Goal: Task Accomplishment & Management: Manage account settings

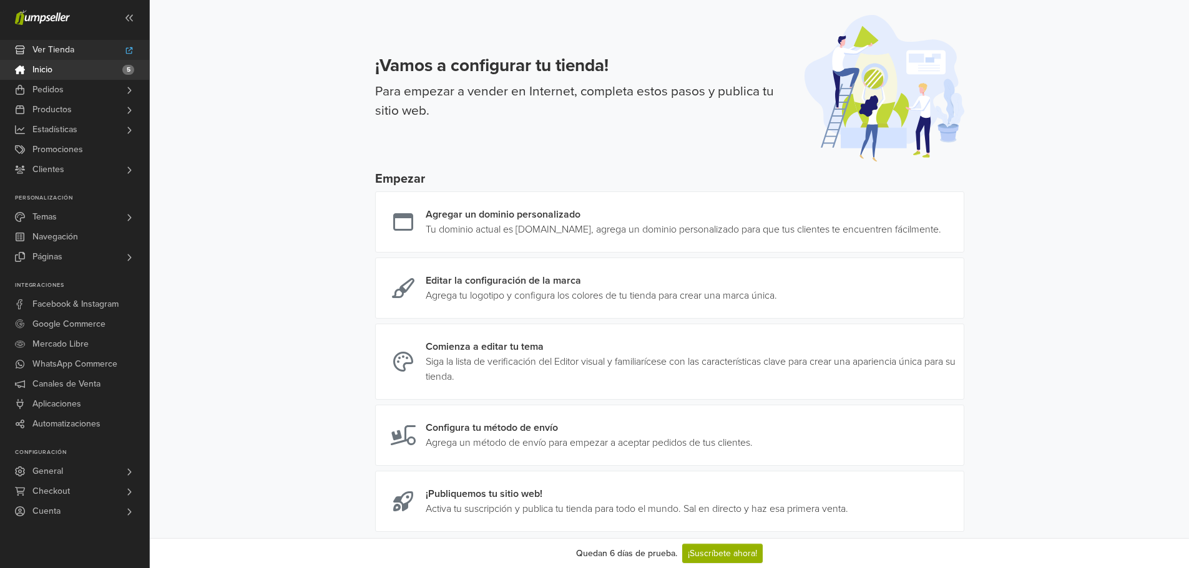
click at [78, 54] on link "Ver Tienda" at bounding box center [74, 50] width 149 height 20
click at [122, 109] on link "Productos" at bounding box center [74, 110] width 149 height 20
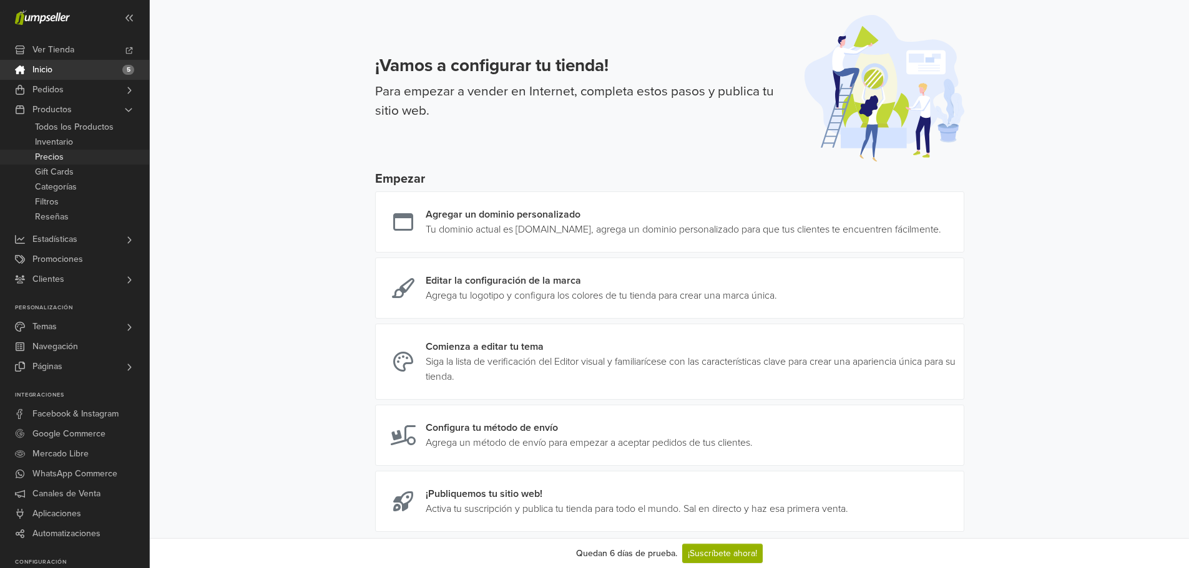
click at [68, 162] on link "Precios" at bounding box center [74, 157] width 149 height 15
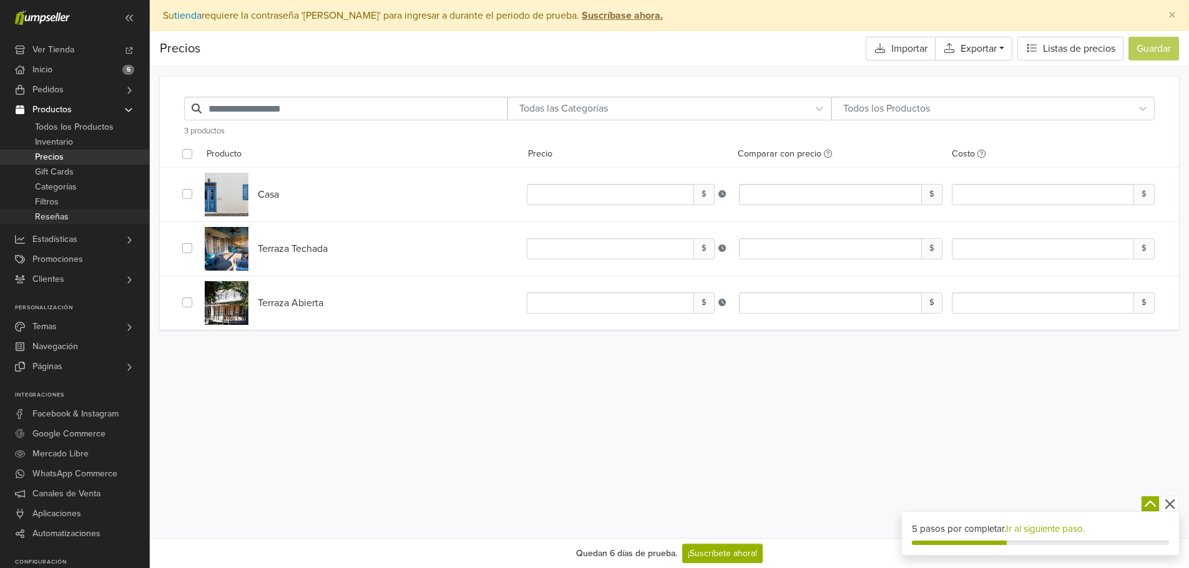
click at [58, 218] on span "Reseñas" at bounding box center [52, 217] width 34 height 15
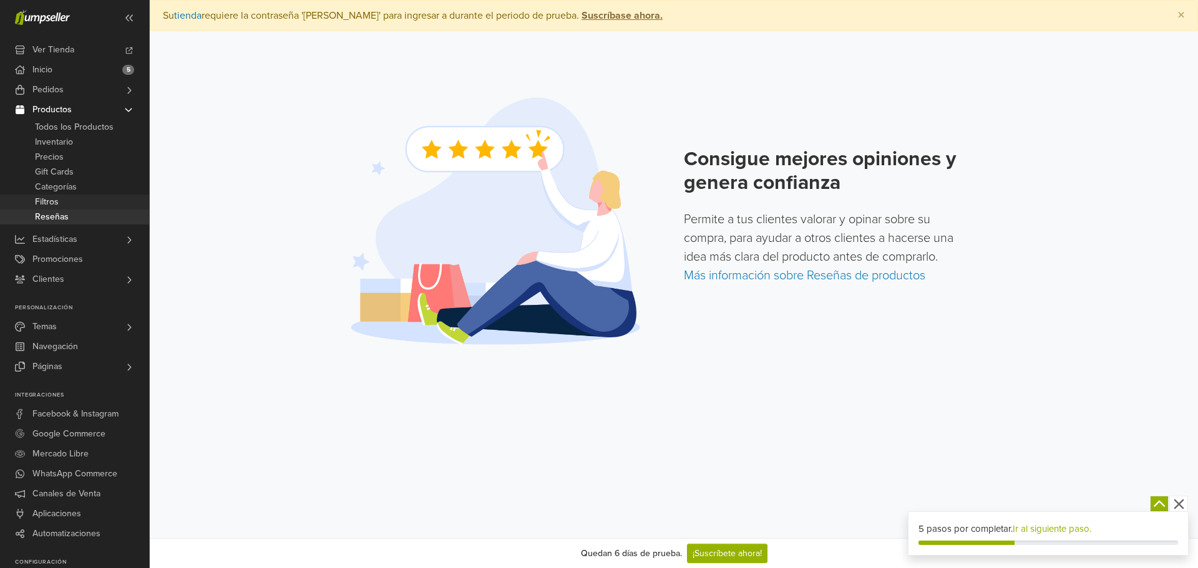
click at [52, 200] on span "Filtros" at bounding box center [47, 202] width 24 height 15
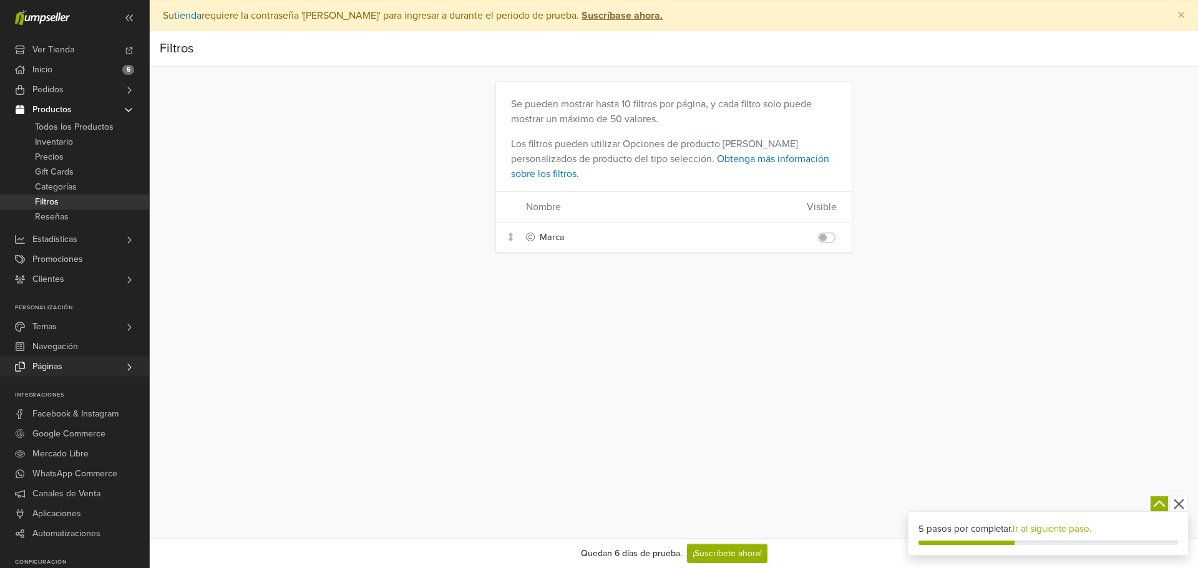
click at [84, 365] on link "Páginas" at bounding box center [74, 367] width 149 height 20
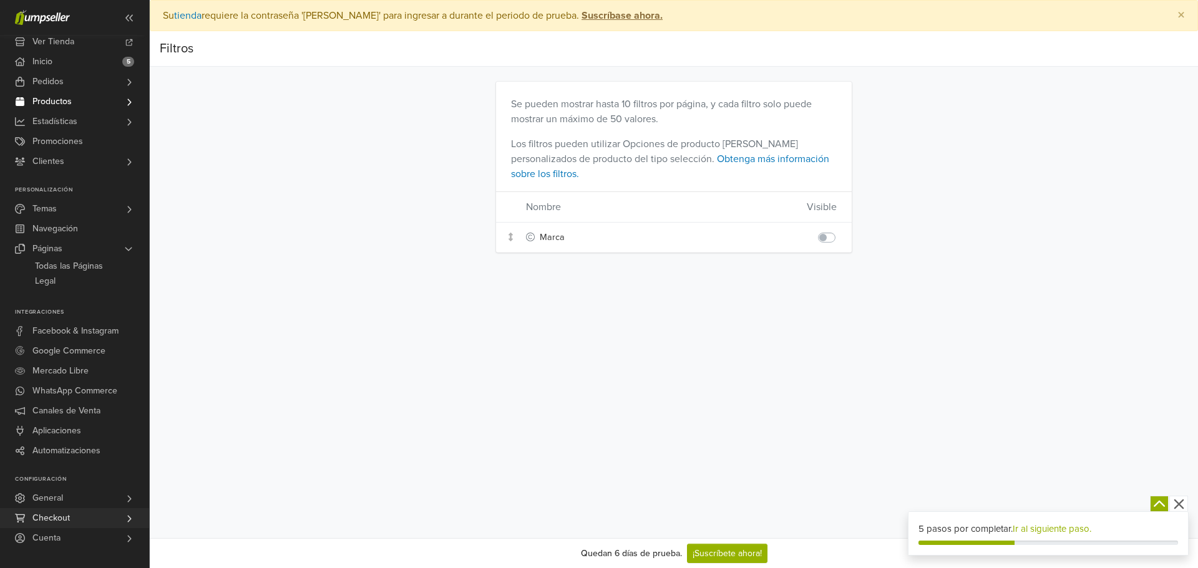
click at [85, 518] on link "Checkout" at bounding box center [74, 519] width 149 height 20
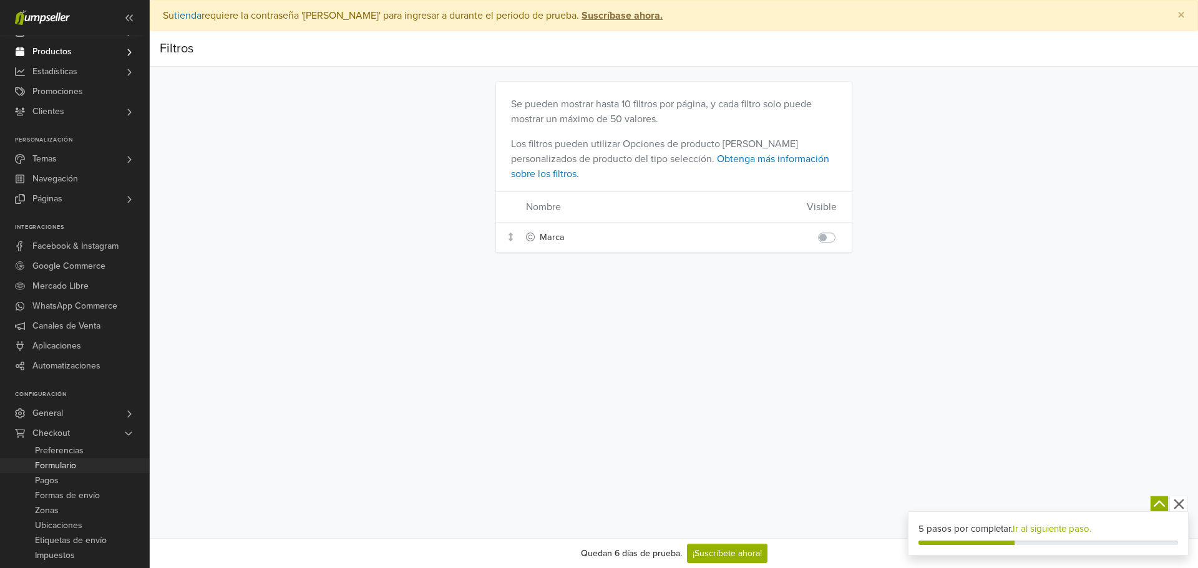
click at [79, 465] on link "Formulario" at bounding box center [74, 466] width 149 height 15
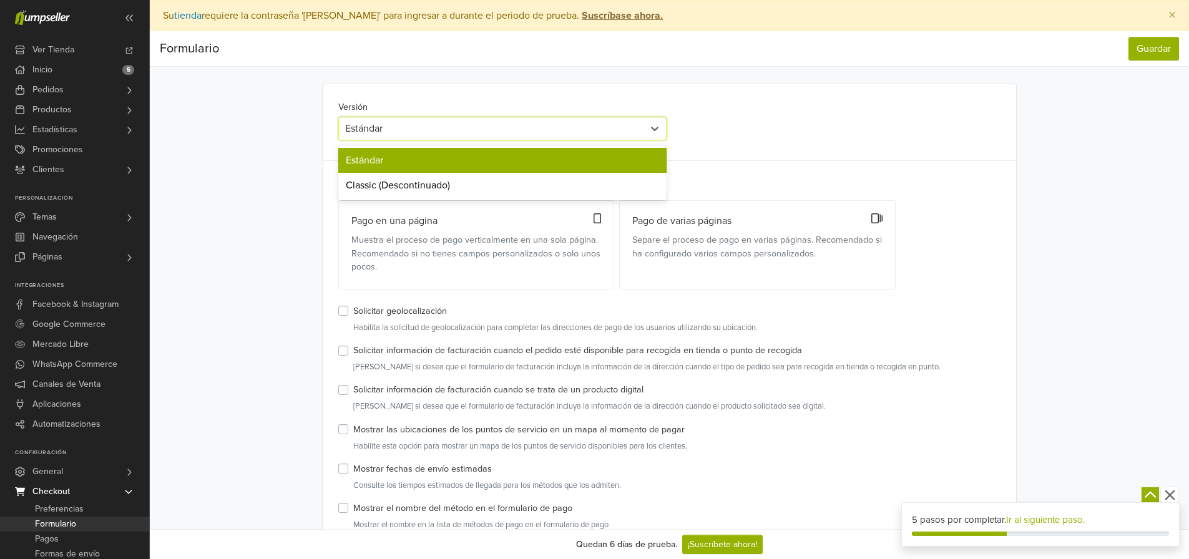
click at [529, 126] on div "Estándar" at bounding box center [491, 128] width 292 height 15
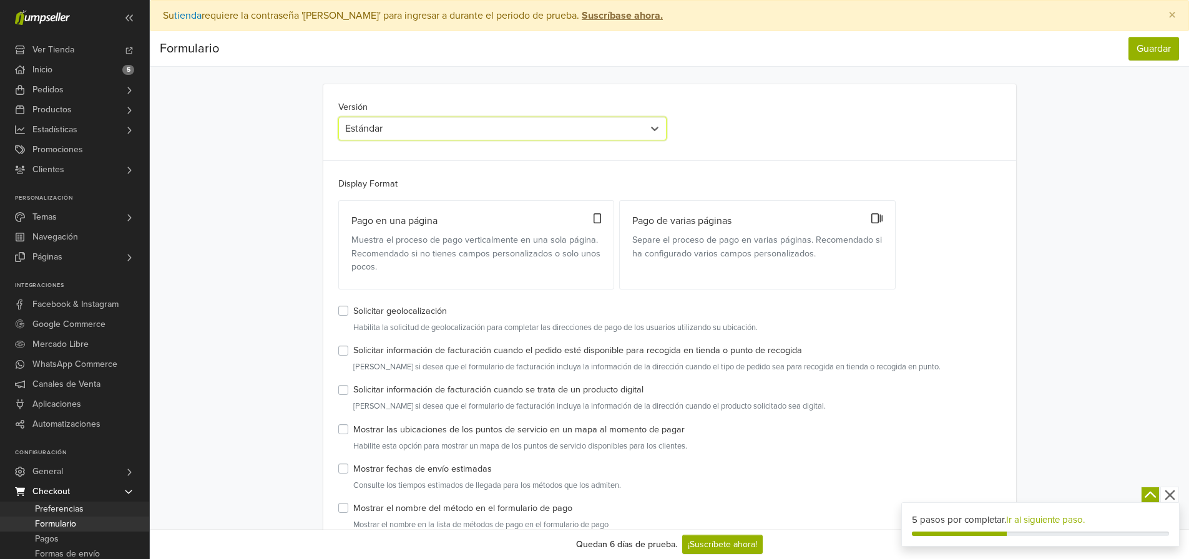
click at [84, 508] on link "Preferencias" at bounding box center [74, 509] width 149 height 15
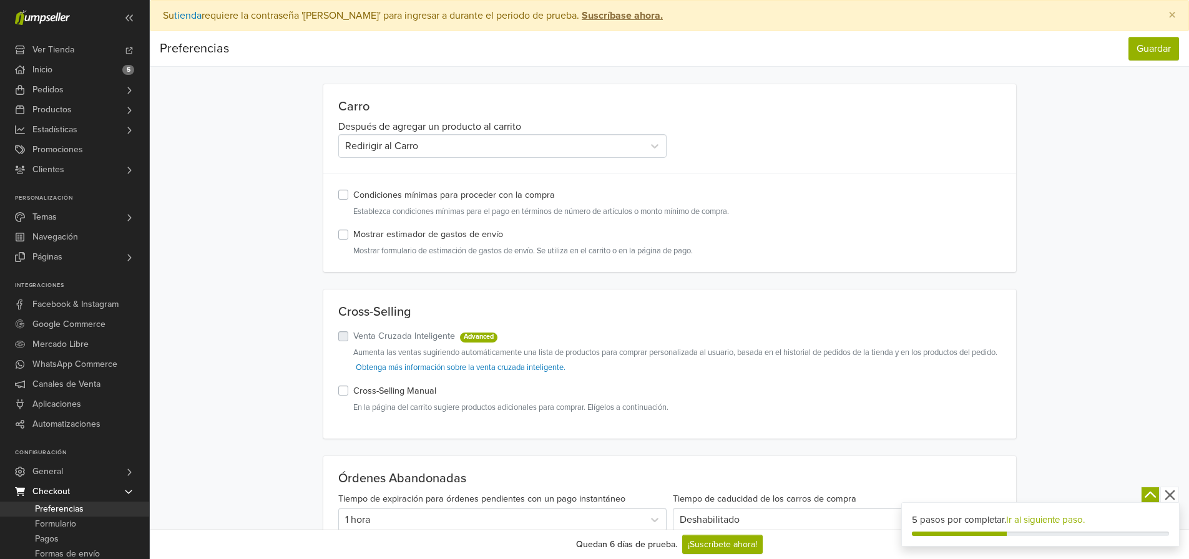
click at [536, 142] on div "Redirigir al Carro" at bounding box center [491, 146] width 292 height 15
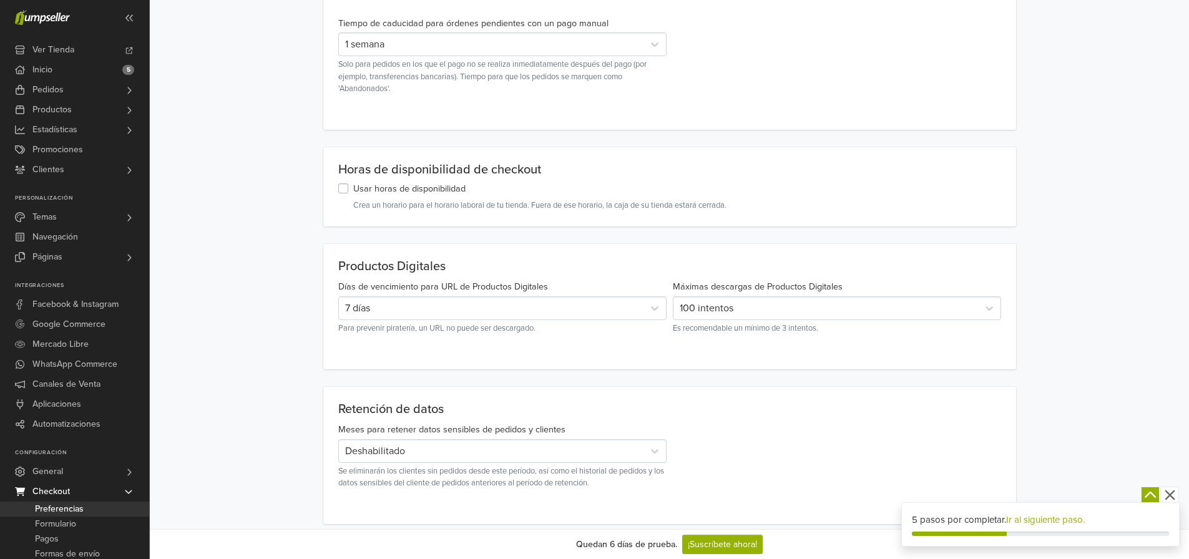
scroll to position [600, 0]
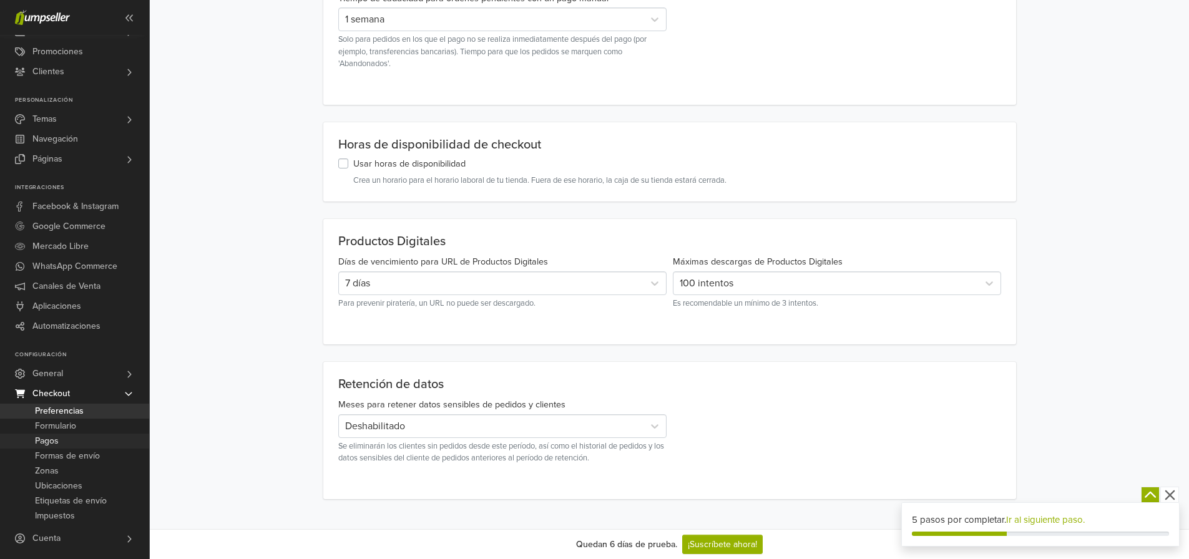
click at [58, 443] on span "Pagos" at bounding box center [47, 441] width 24 height 15
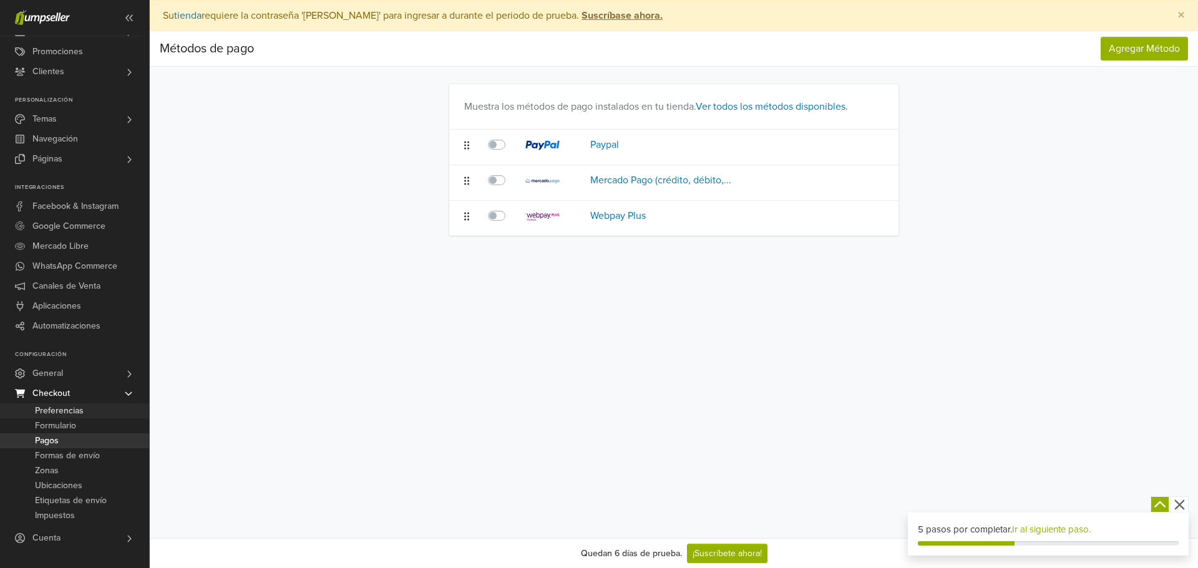
click at [71, 413] on span "Preferencias" at bounding box center [59, 411] width 49 height 15
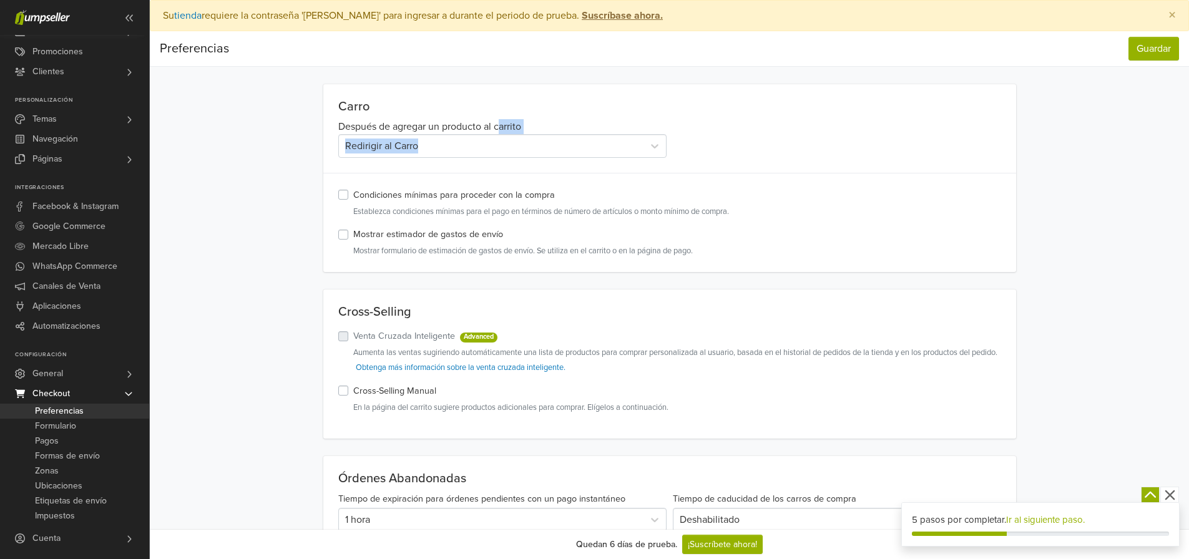
click at [502, 135] on div "Después de agregar un producto al carrito Redirigir al Carro" at bounding box center [502, 138] width 334 height 39
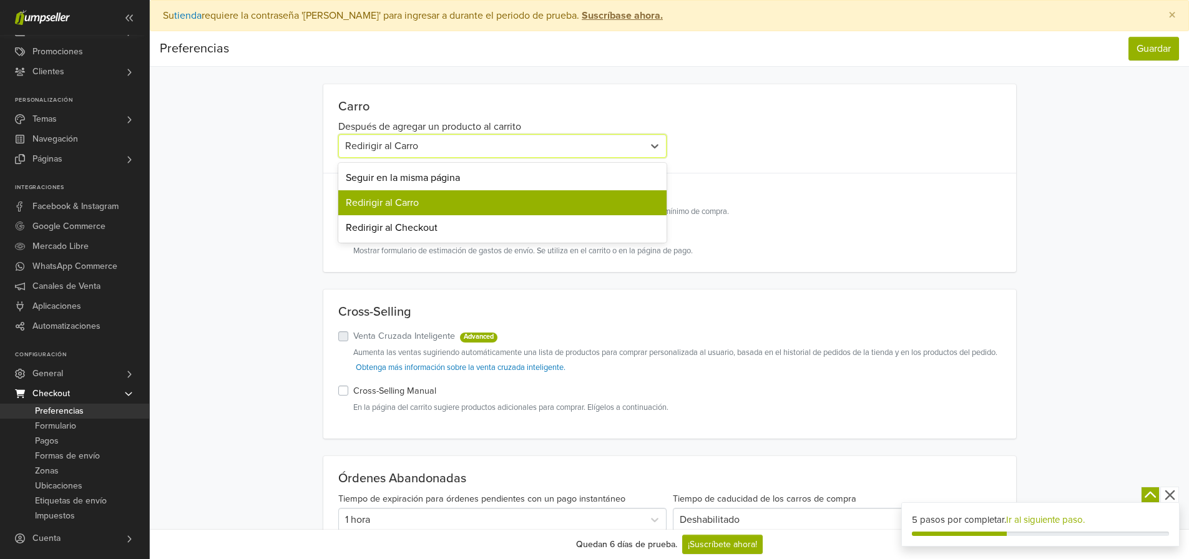
click at [495, 142] on div "Redirigir al Carro" at bounding box center [491, 146] width 292 height 15
click at [271, 191] on div "Preferencias Guardar Preferencias Guardar Carro Después de agregar un producto …" at bounding box center [669, 559] width 1039 height 1056
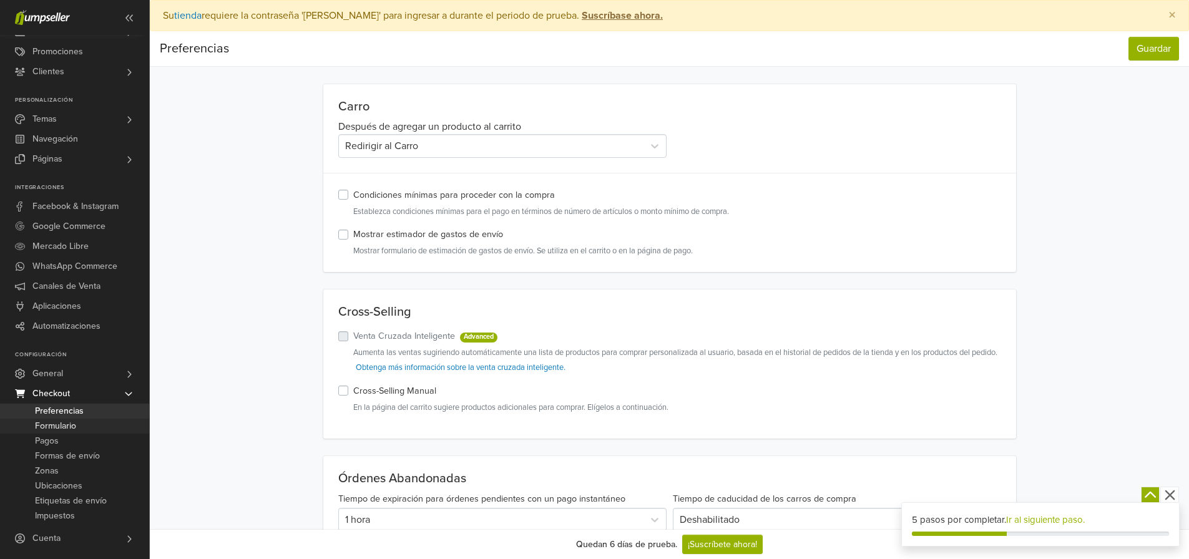
click at [42, 428] on span "Formulario" at bounding box center [55, 426] width 41 height 15
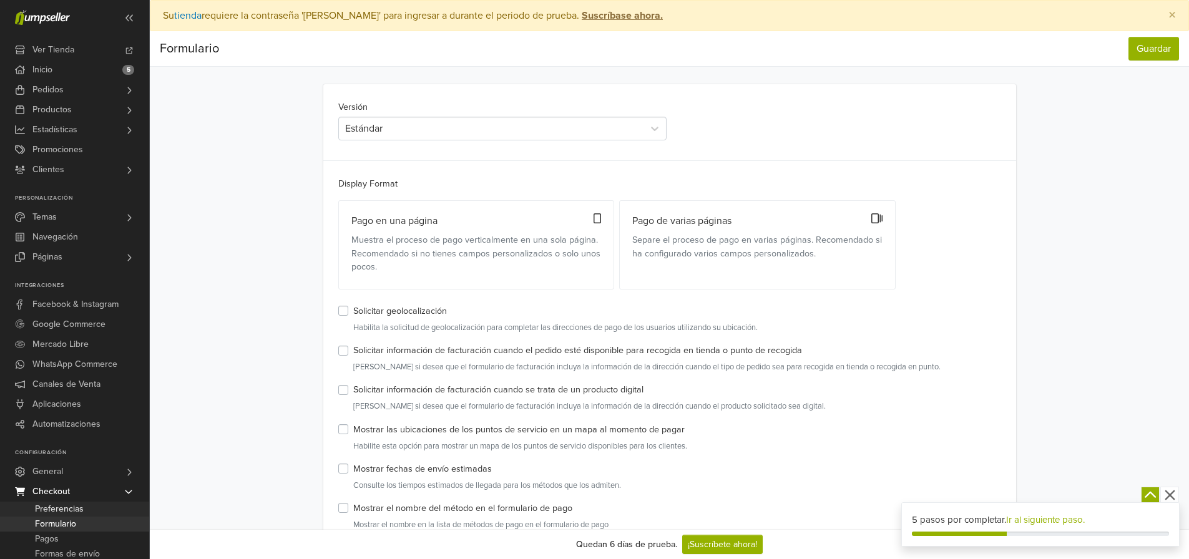
click at [62, 509] on span "Preferencias" at bounding box center [59, 509] width 49 height 15
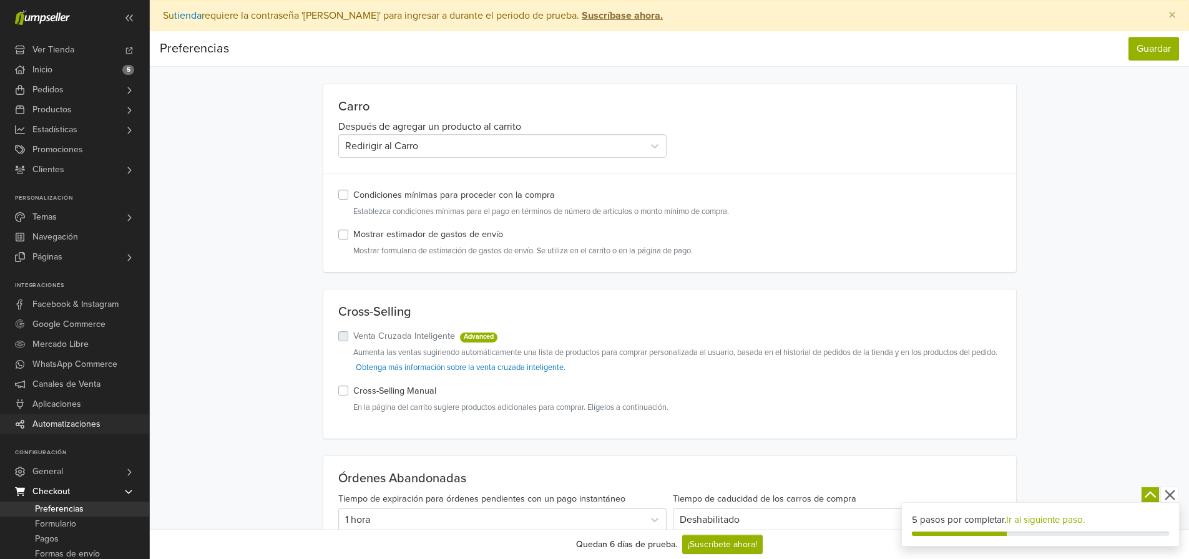
click at [62, 423] on span "Automatizaciones" at bounding box center [66, 424] width 68 height 20
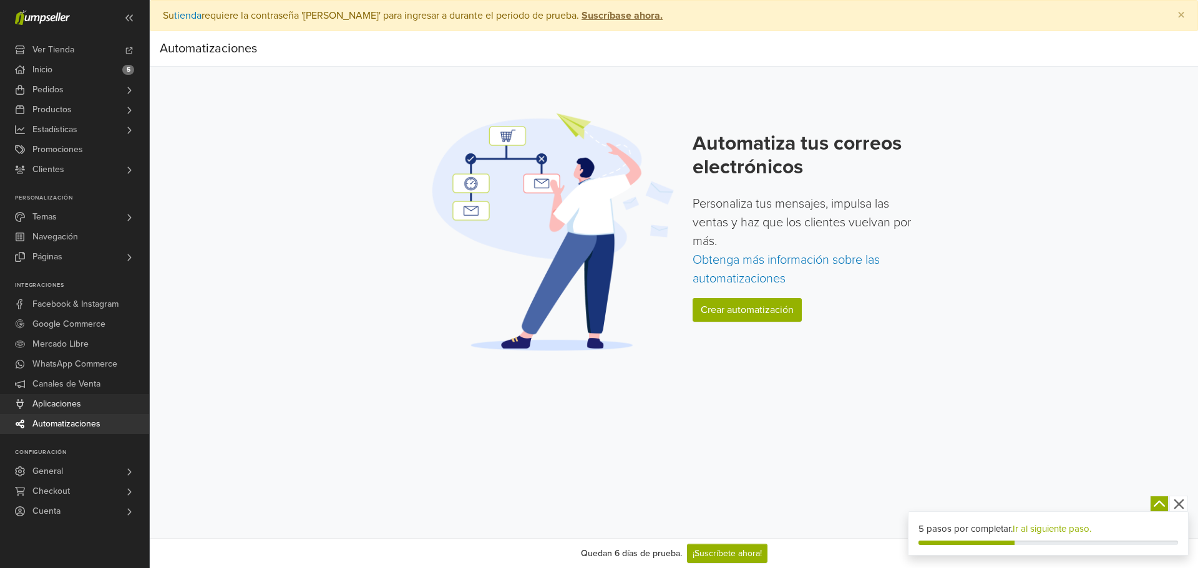
click at [68, 407] on span "Aplicaciones" at bounding box center [56, 404] width 49 height 20
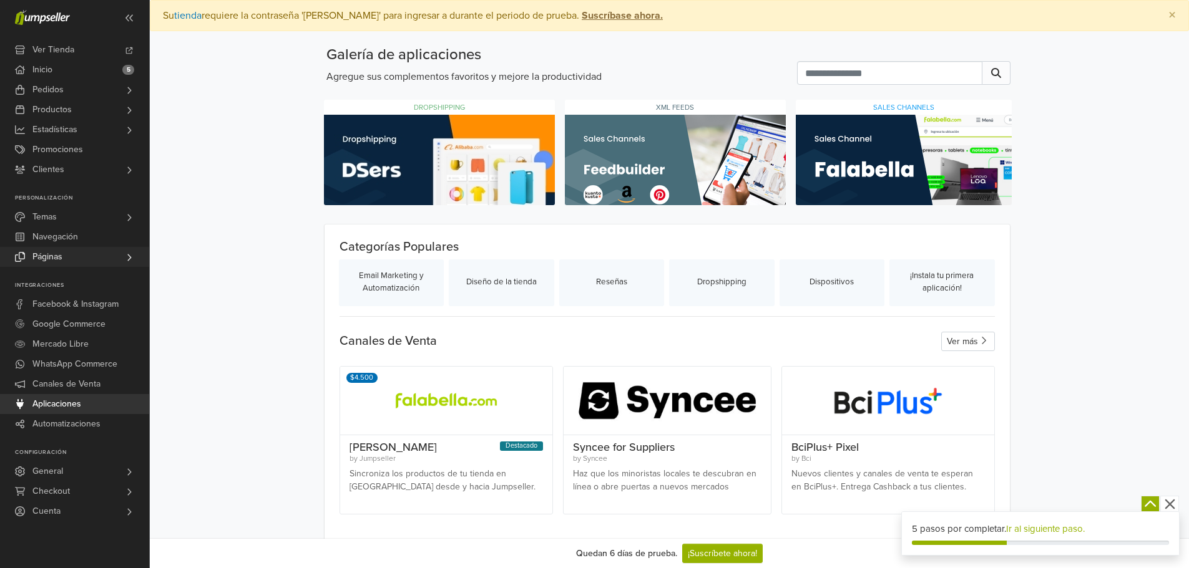
click at [93, 255] on link "Páginas" at bounding box center [74, 257] width 149 height 20
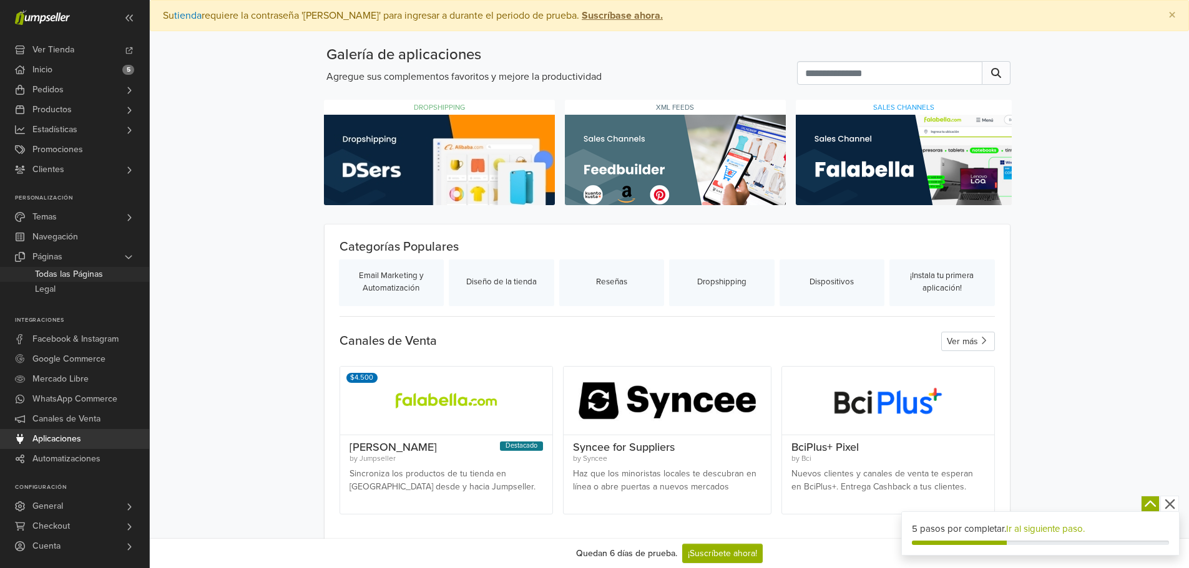
click at [91, 276] on span "Todas las Páginas" at bounding box center [69, 274] width 68 height 15
